Goal: Answer question/provide support: Share knowledge or assist other users

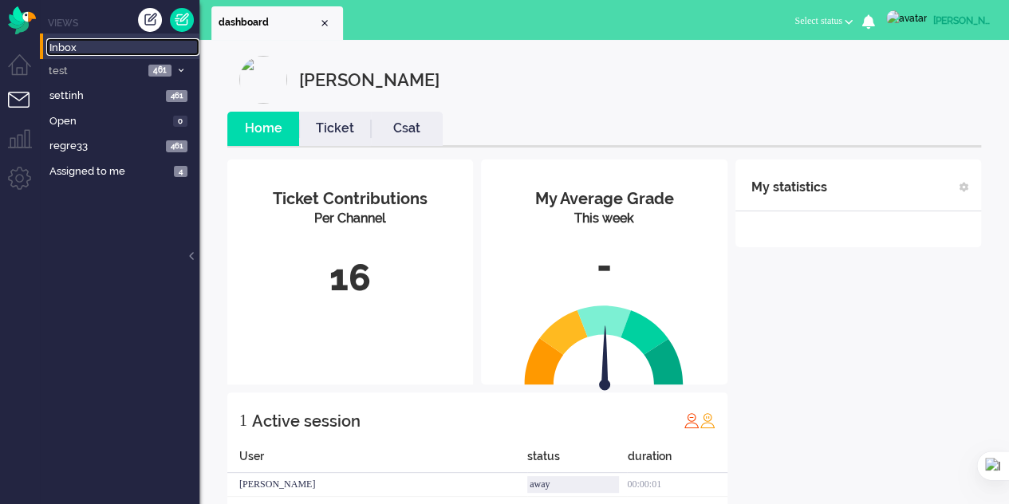
click at [74, 47] on span "Inbox" at bounding box center [124, 48] width 150 height 15
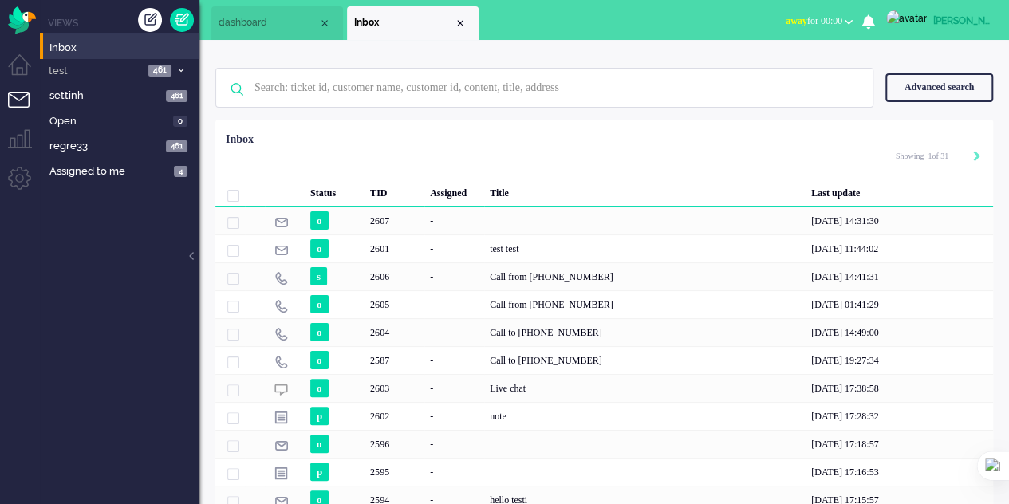
click at [948, 84] on div "Advanced search" at bounding box center [940, 87] width 108 height 28
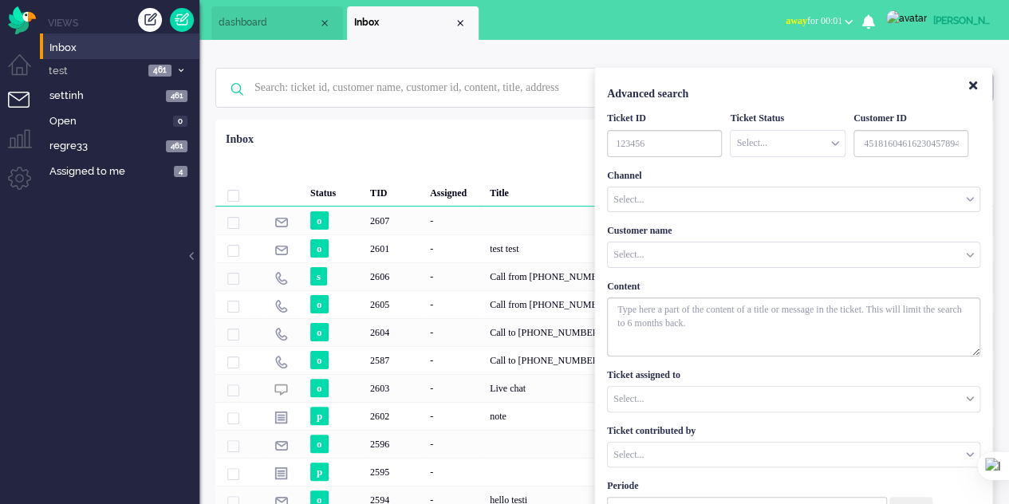
click at [685, 23] on ul "dashboard Inbox" at bounding box center [448, 20] width 475 height 40
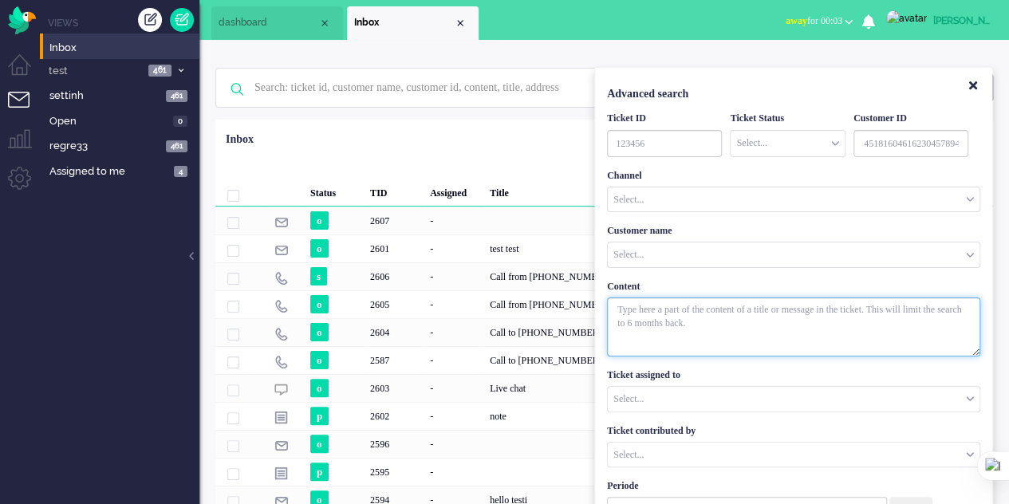
click at [670, 313] on textarea "With textarea" at bounding box center [793, 327] width 373 height 59
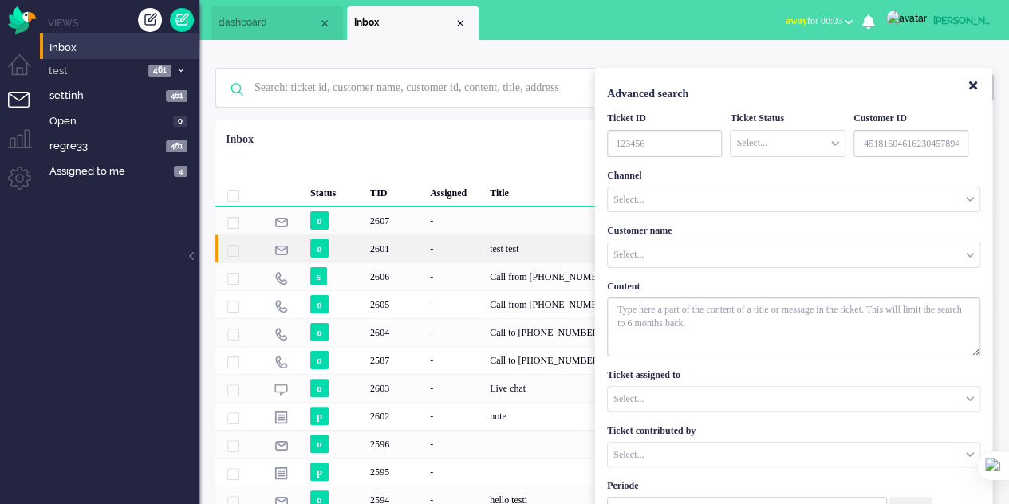
click at [461, 247] on div "-" at bounding box center [455, 249] width 60 height 28
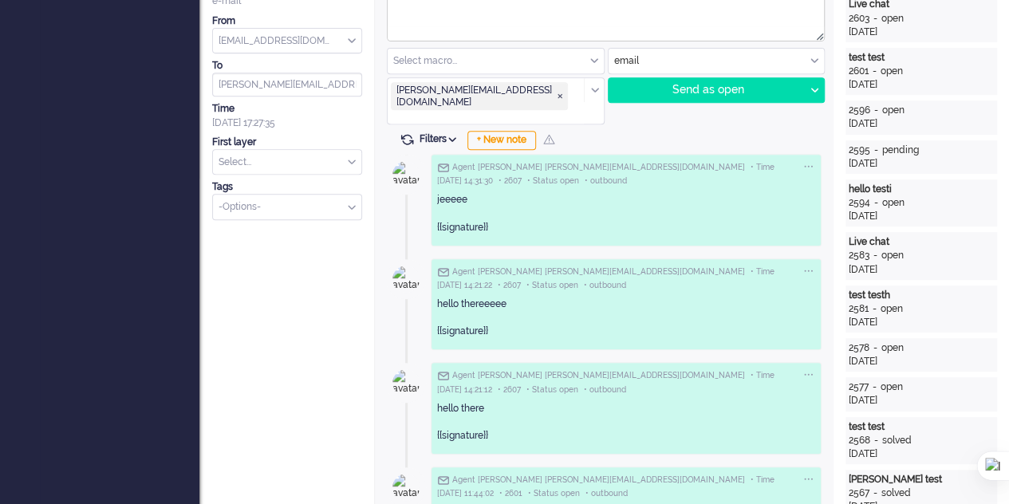
scroll to position [399, 0]
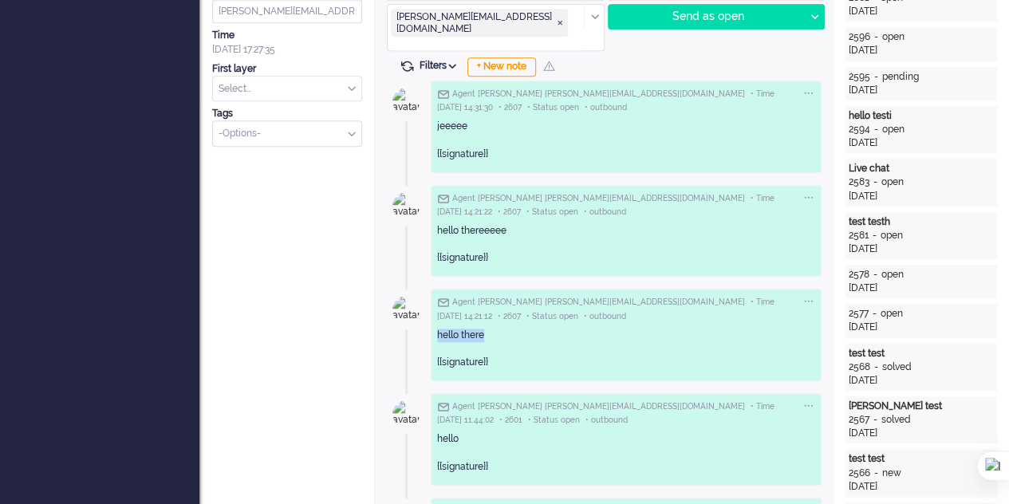
copy div "hello there"
drag, startPoint x: 484, startPoint y: 307, endPoint x: 428, endPoint y: 306, distance: 56.7
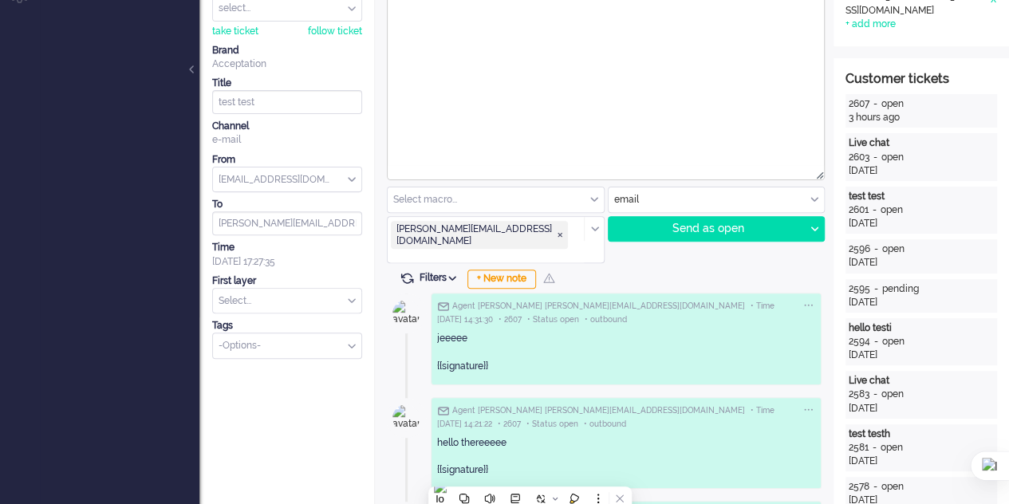
scroll to position [0, 0]
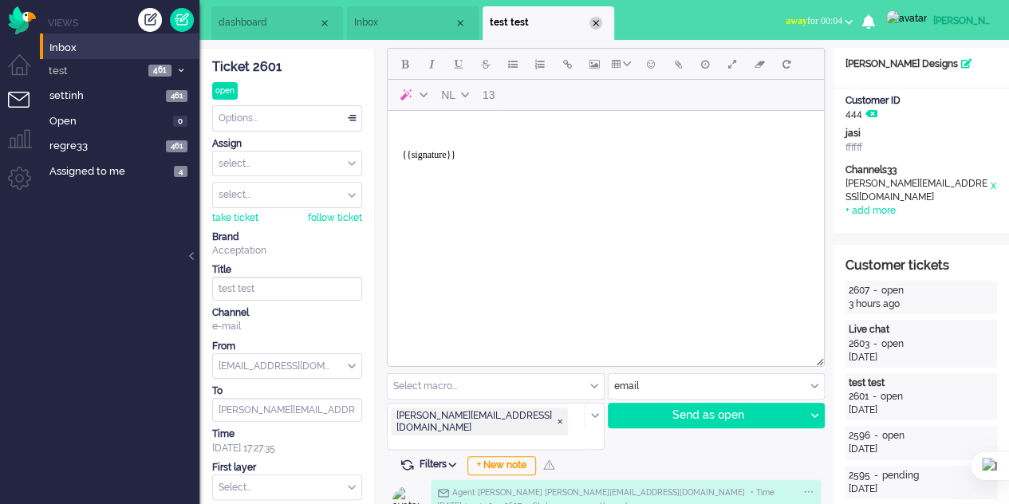
click at [595, 25] on div "Close tab" at bounding box center [596, 23] width 13 height 13
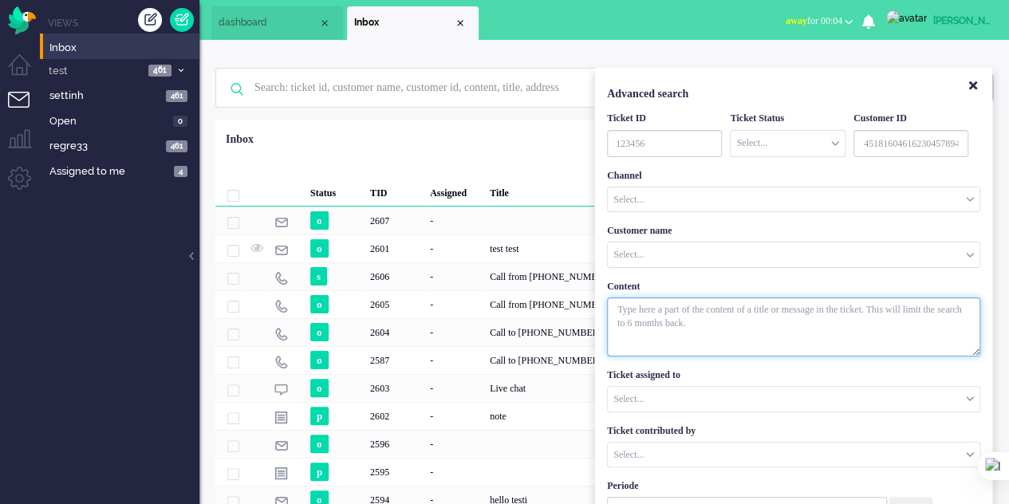
click at [662, 312] on textarea "With textarea" at bounding box center [793, 327] width 373 height 59
paste textarea "hello there"
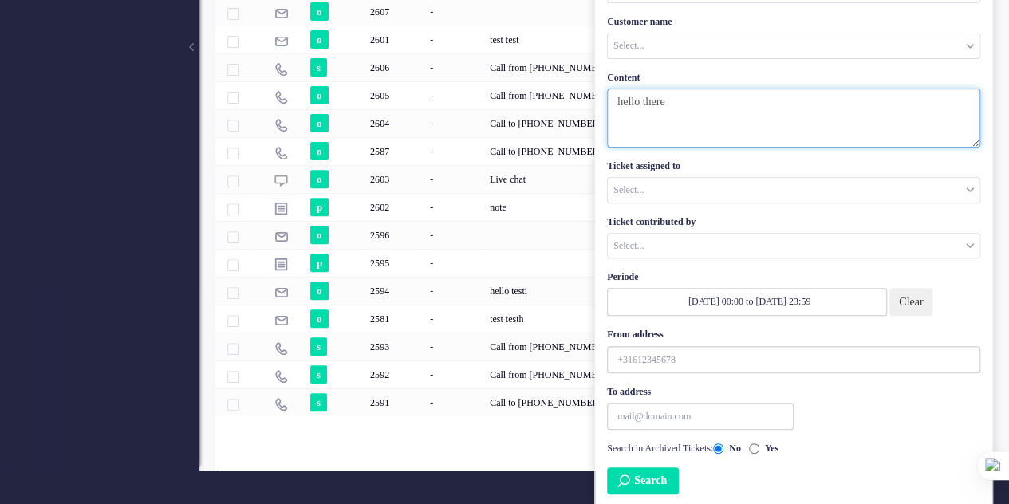
type textarea "hello there"
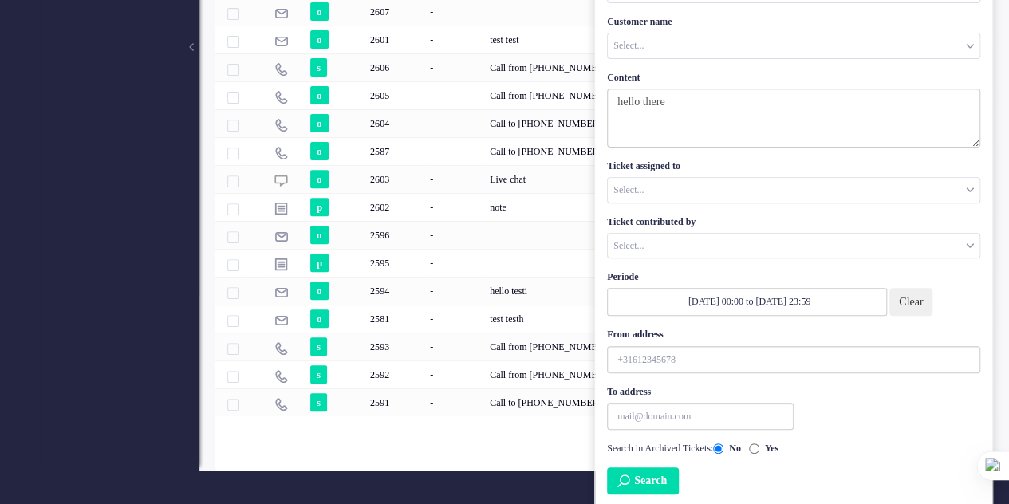
click at [919, 298] on button "Clear" at bounding box center [911, 302] width 43 height 28
click at [648, 476] on button "Search" at bounding box center [643, 481] width 72 height 27
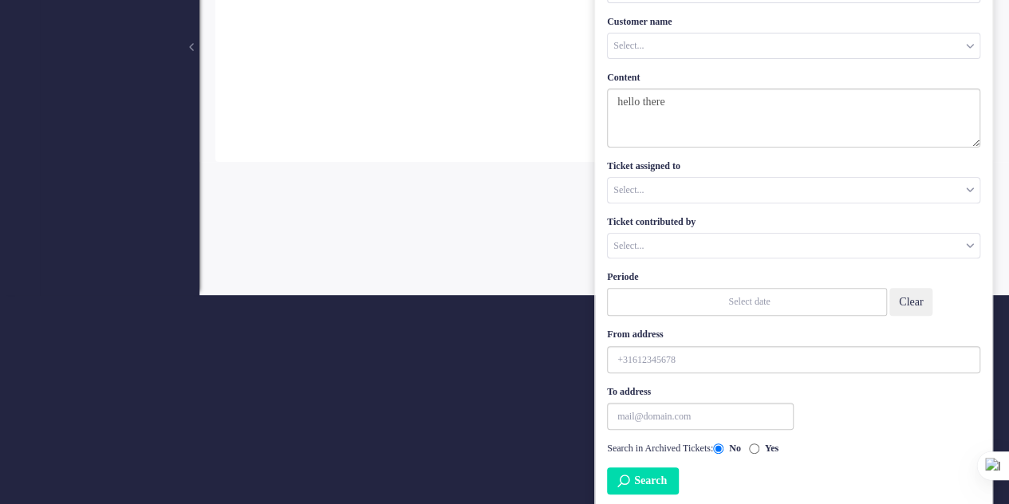
scroll to position [0, 0]
